Goal: Transaction & Acquisition: Purchase product/service

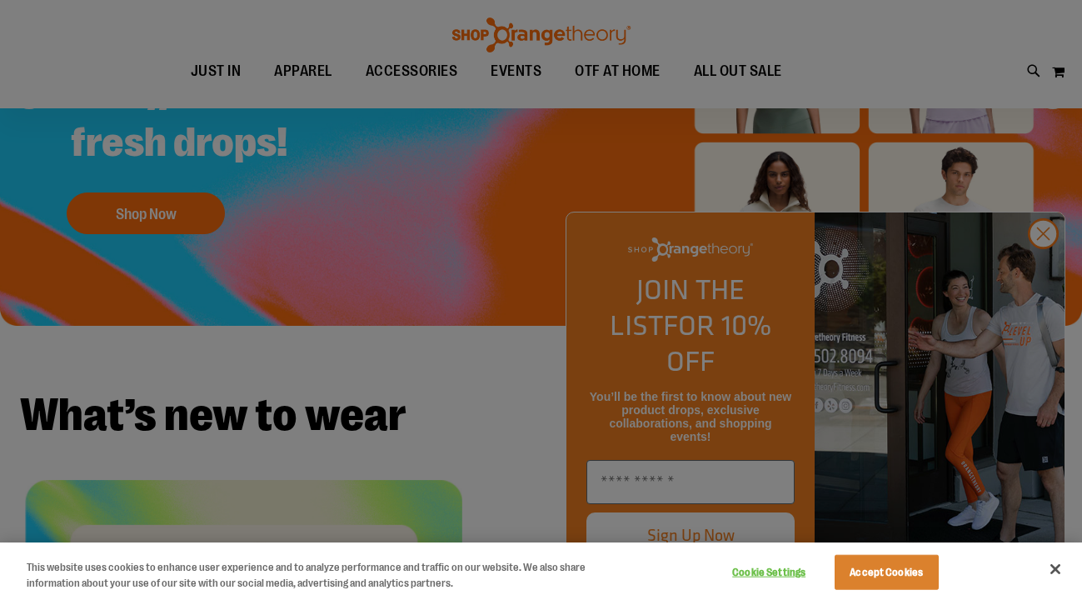
scroll to position [50, 0]
click at [1049, 265] on div at bounding box center [541, 300] width 1082 height 600
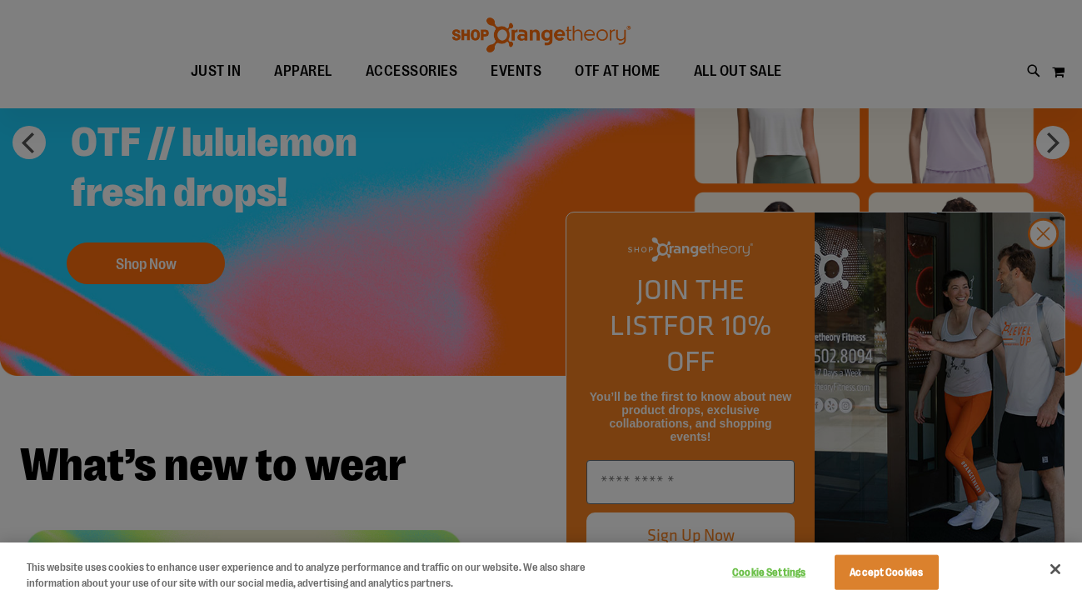
scroll to position [271, 0]
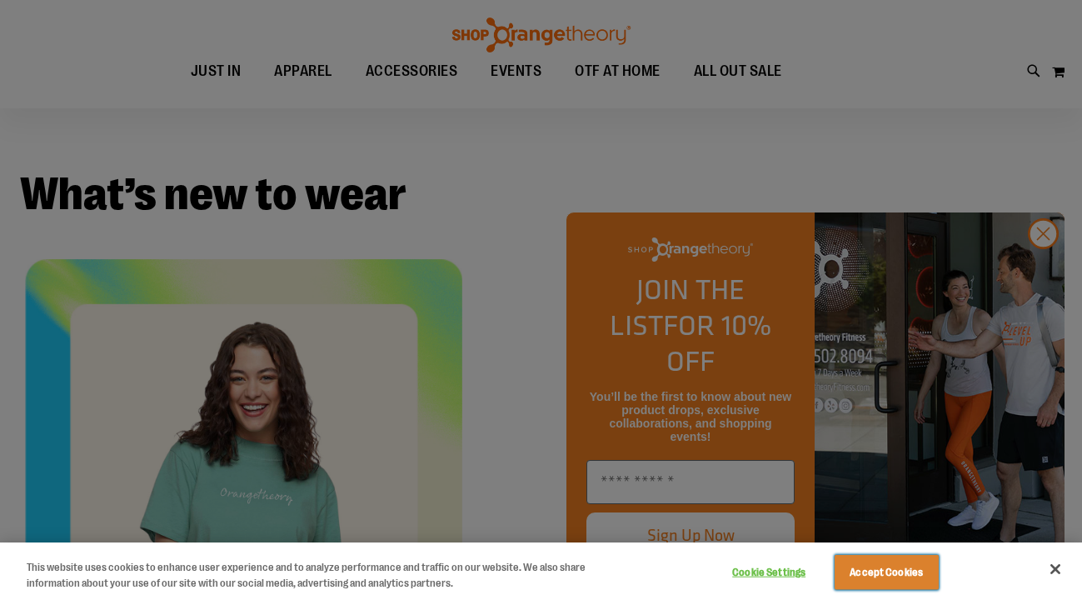
click at [915, 557] on button "Accept Cookies" at bounding box center [887, 572] width 104 height 35
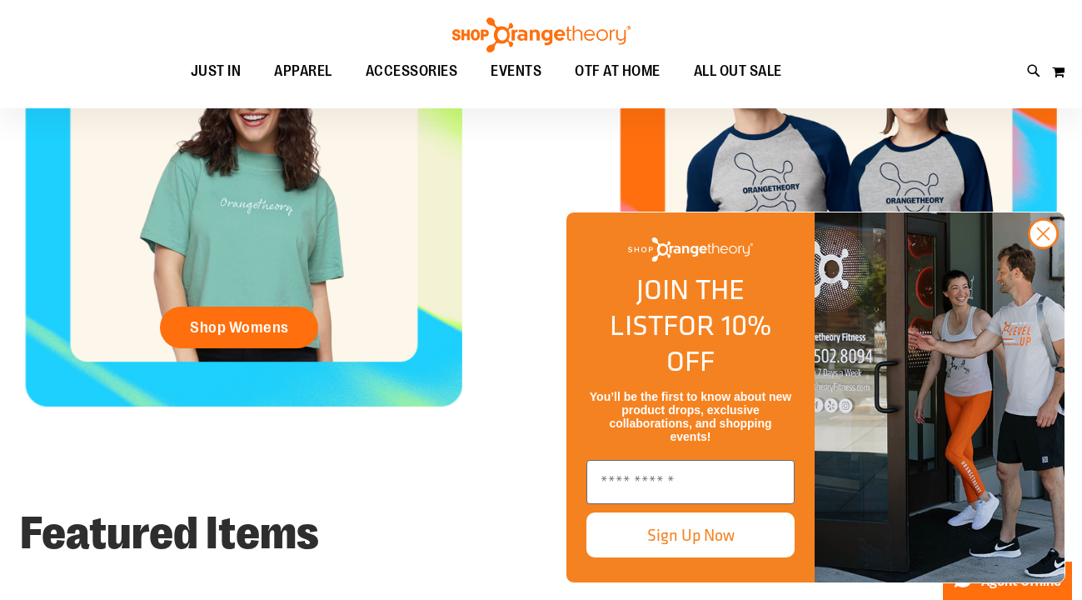
scroll to position [562, 0]
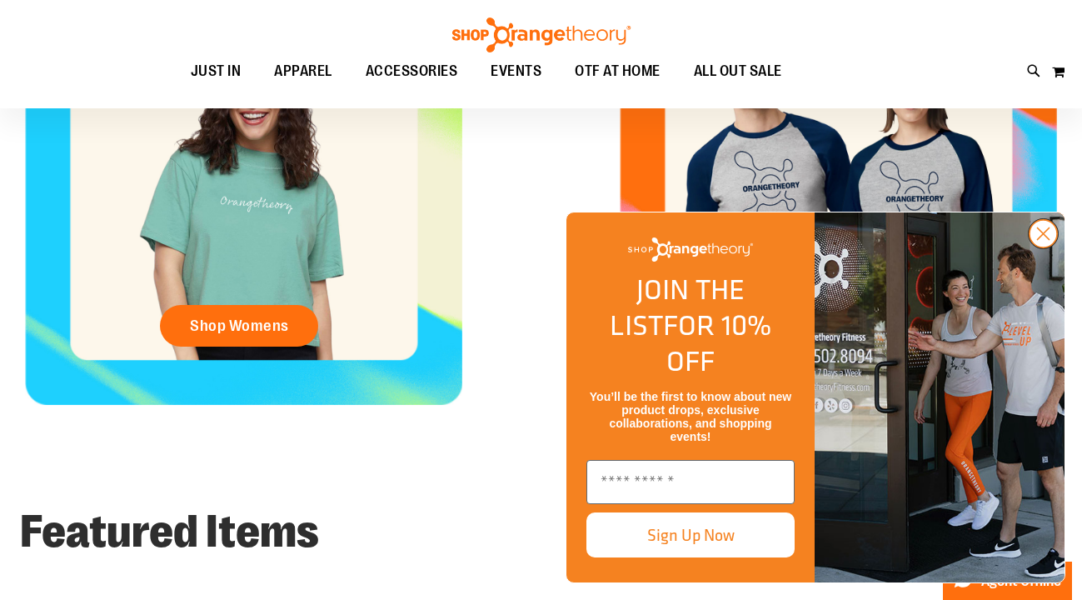
click at [1049, 240] on icon "Close dialog" at bounding box center [1044, 234] width 12 height 12
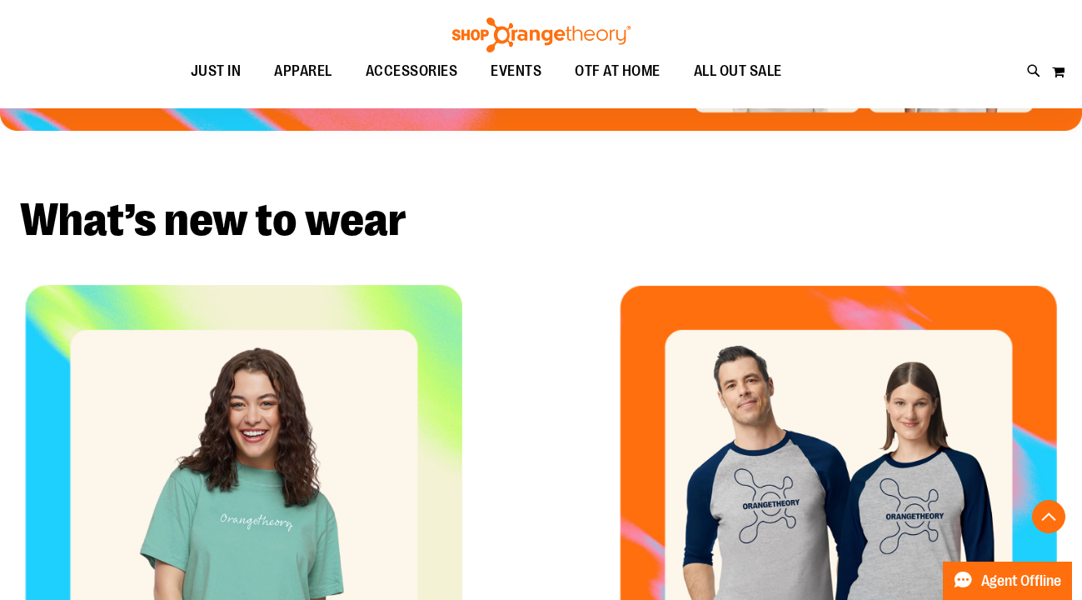
scroll to position [0, 0]
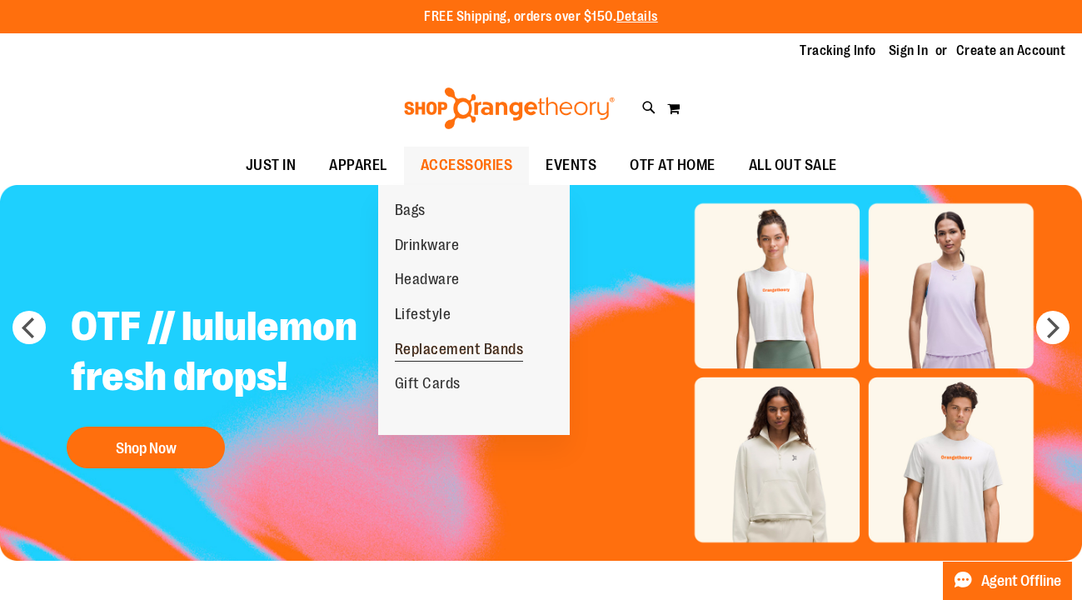
click at [444, 355] on span "Replacement Bands" at bounding box center [459, 351] width 129 height 21
